Goal: Task Accomplishment & Management: Complete application form

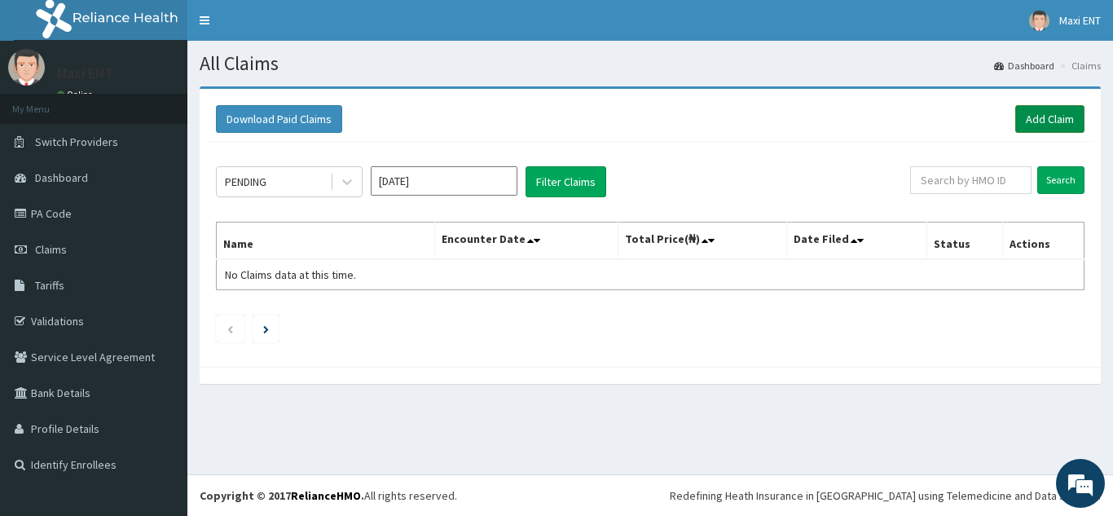
click at [1039, 123] on link "Add Claim" at bounding box center [1049, 119] width 69 height 28
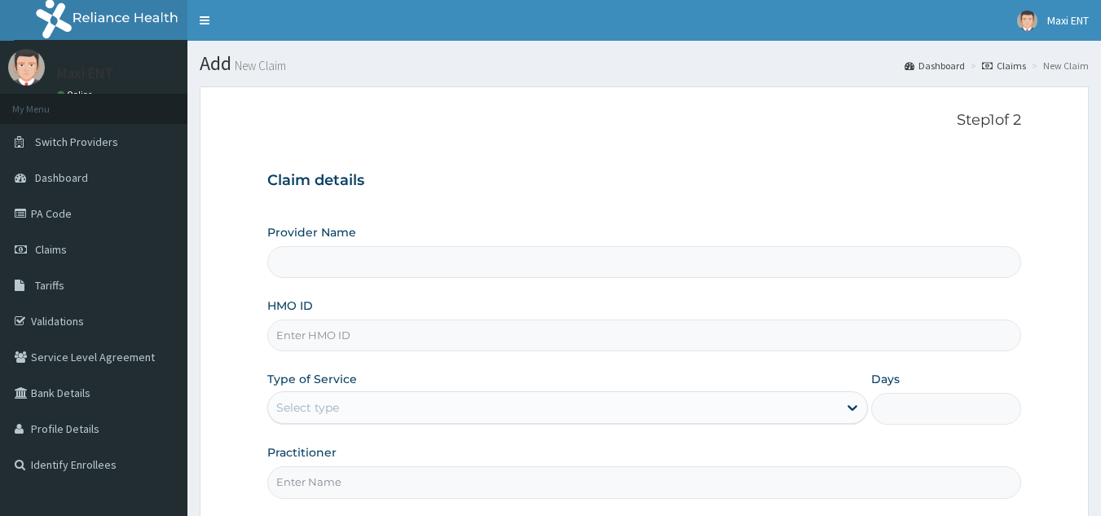
click at [336, 332] on input "HMO ID" at bounding box center [644, 335] width 754 height 32
type input "Maxi ENT"
type input "ARM/10171/A"
click at [326, 407] on div "Select type" at bounding box center [307, 407] width 63 height 16
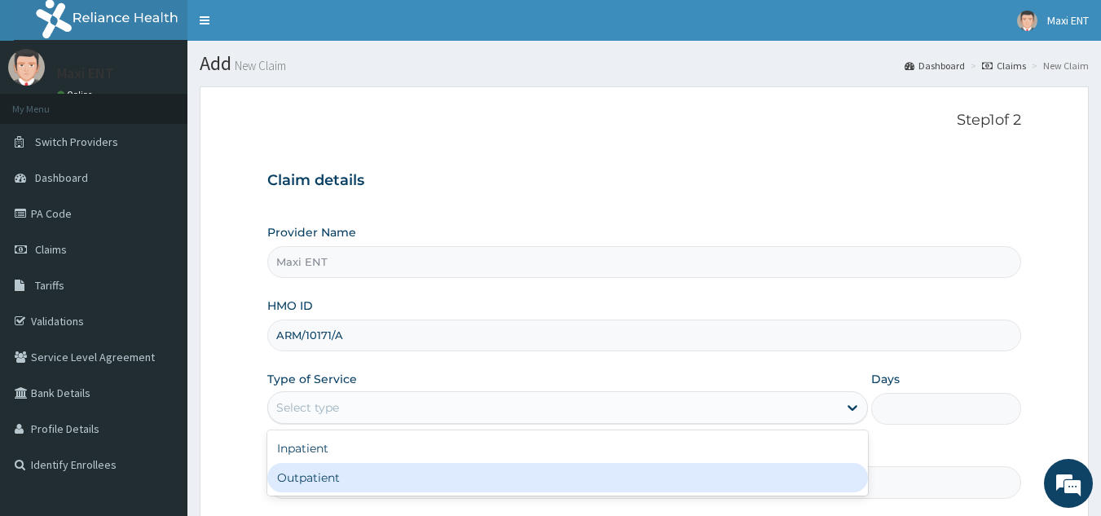
click at [329, 483] on div "Outpatient" at bounding box center [567, 477] width 600 height 29
type input "1"
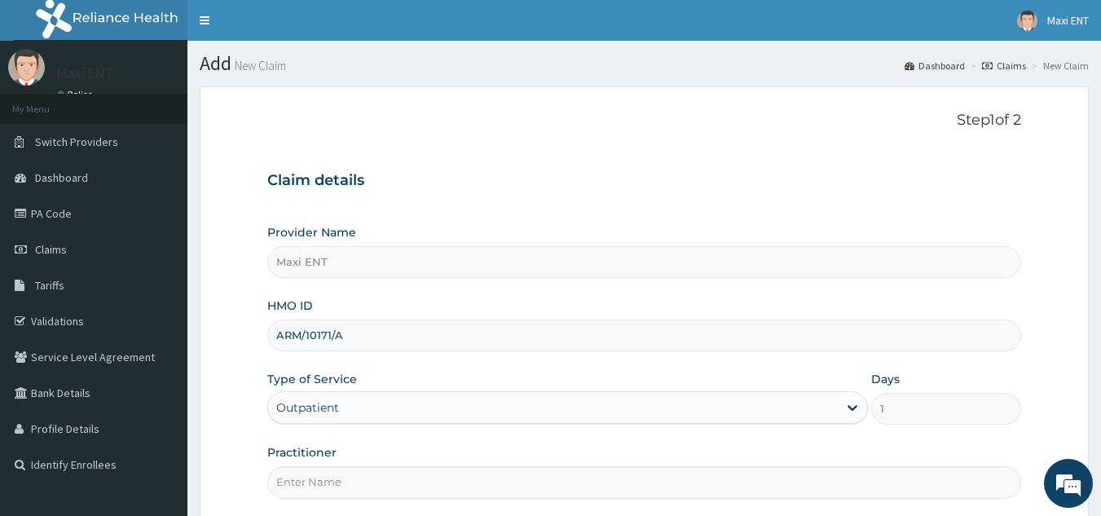
scroll to position [121, 0]
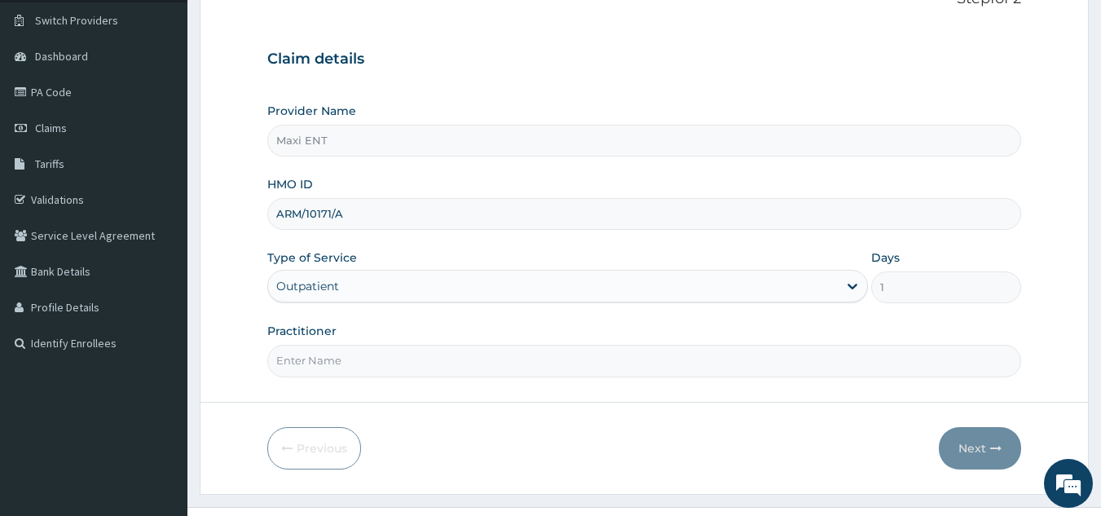
click at [329, 371] on input "Practitioner" at bounding box center [644, 361] width 754 height 32
click at [373, 365] on input "Practitioner" at bounding box center [644, 361] width 754 height 32
click at [70, 96] on link "PA Code" at bounding box center [93, 92] width 187 height 36
